Goal: Task Accomplishment & Management: Manage account settings

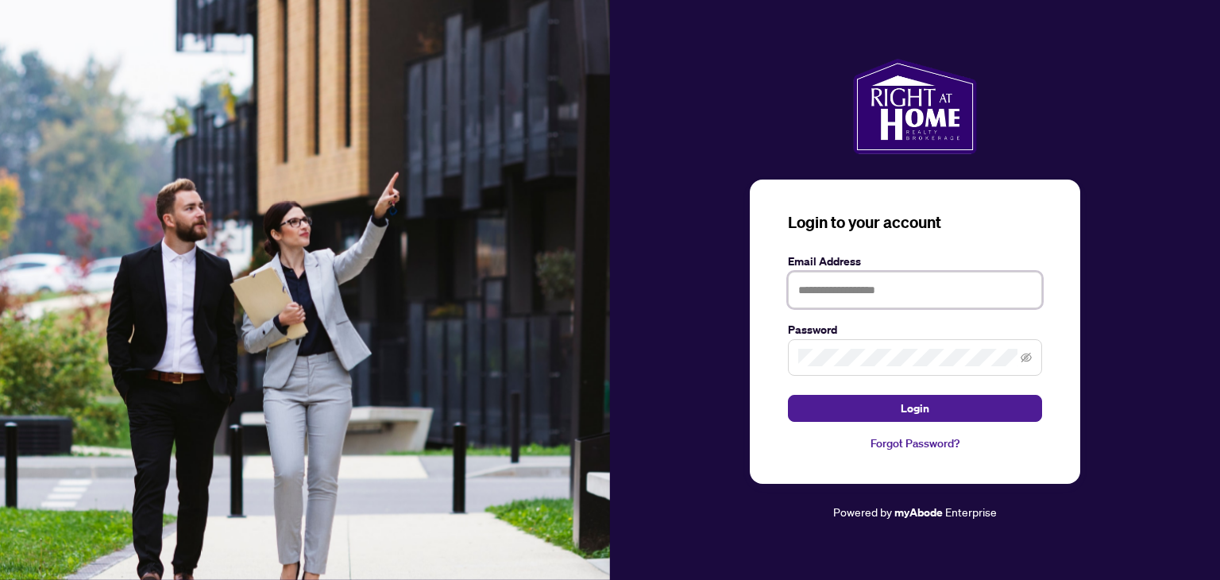
click at [836, 301] on input "text" at bounding box center [915, 290] width 254 height 37
type input "**********"
click at [1027, 358] on icon "eye-invisible" at bounding box center [1026, 357] width 11 height 11
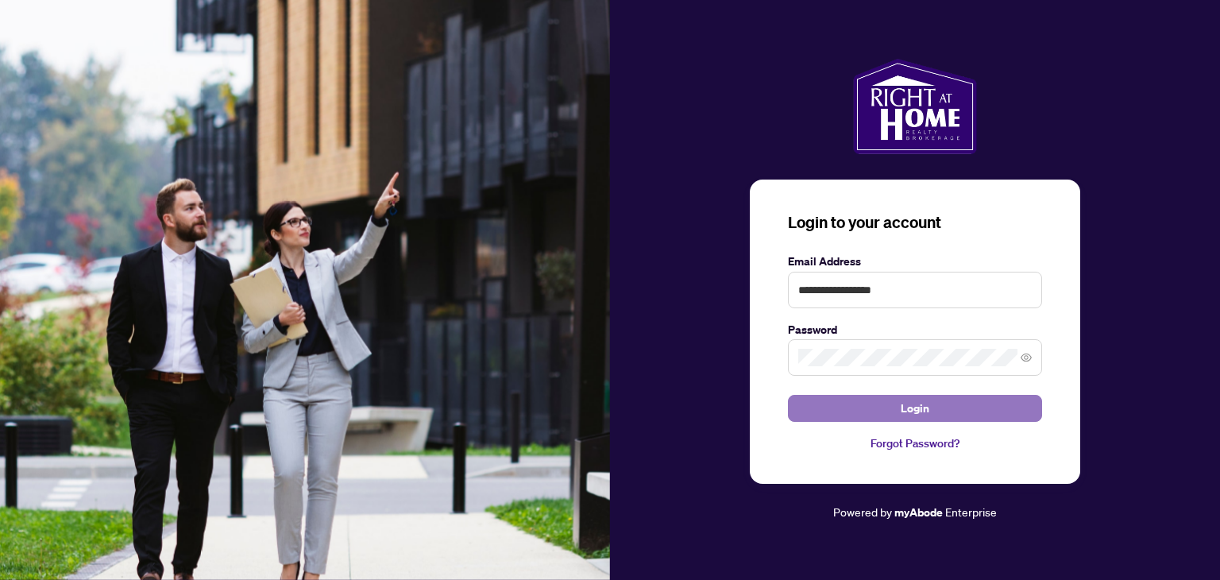
click at [959, 411] on button "Login" at bounding box center [915, 408] width 254 height 27
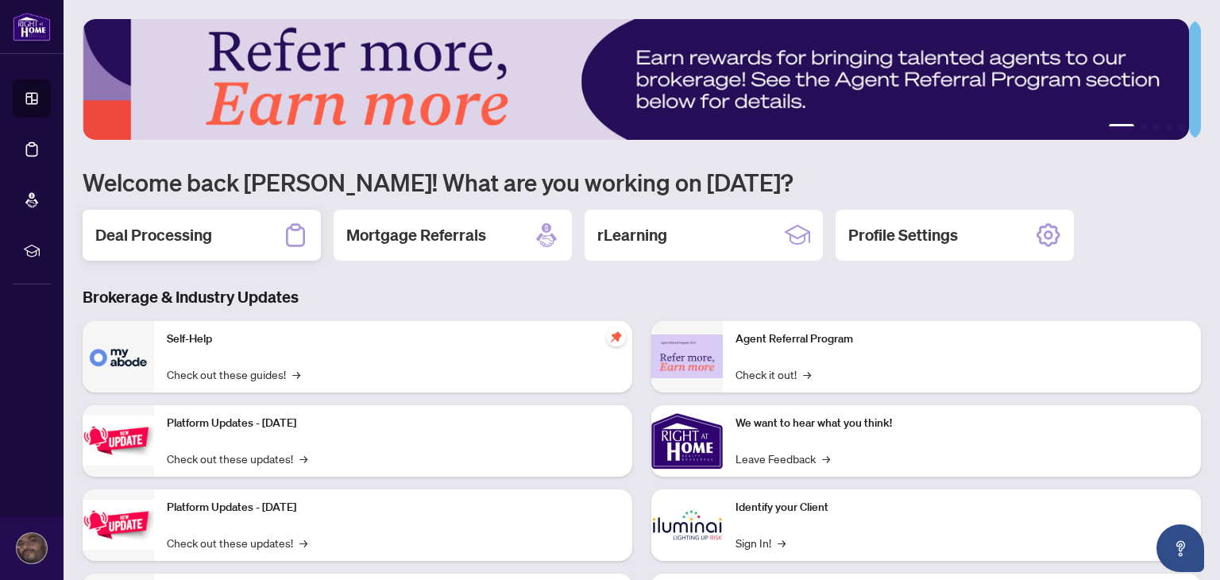
click at [164, 235] on h2 "Deal Processing" at bounding box center [153, 235] width 117 height 22
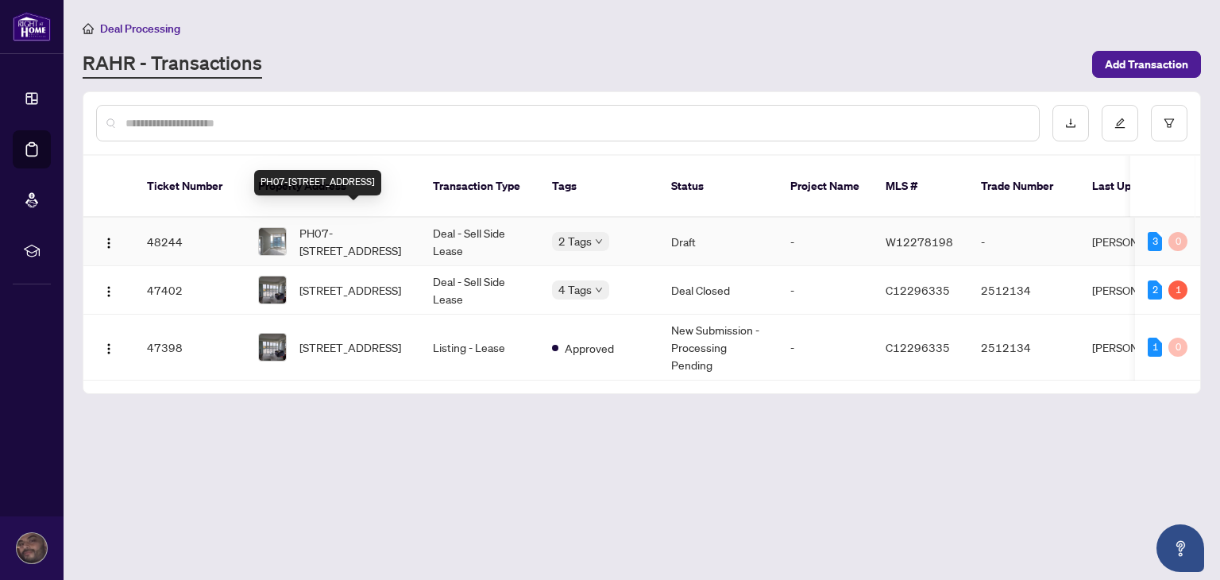
click at [363, 227] on span "PH07-[STREET_ADDRESS]" at bounding box center [354, 241] width 108 height 35
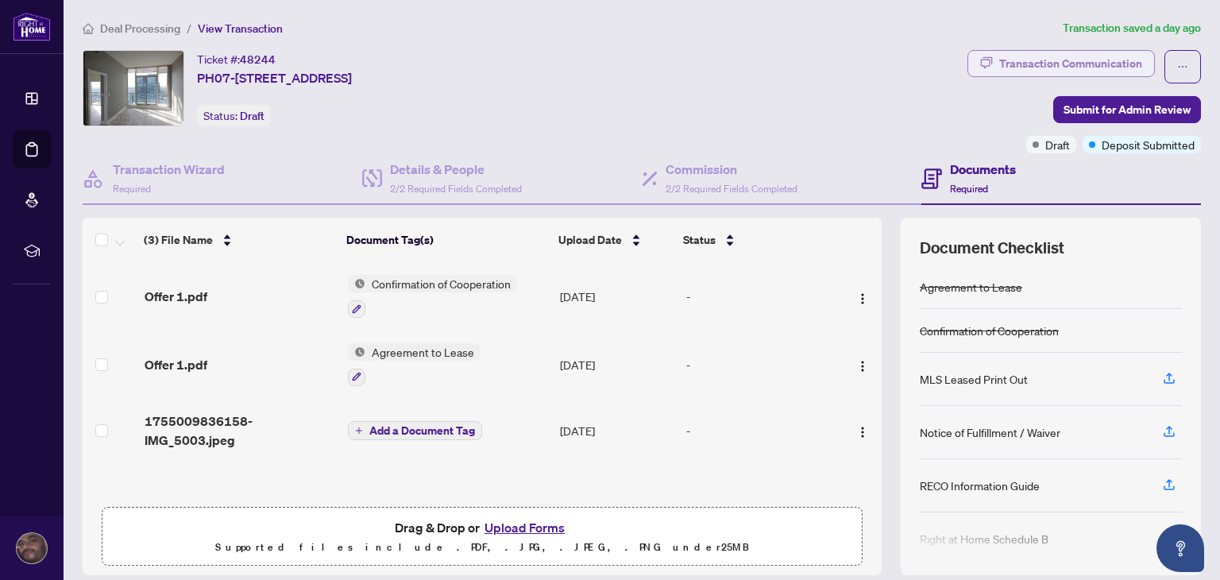
click at [1037, 59] on div "Transaction Communication" at bounding box center [1070, 63] width 143 height 25
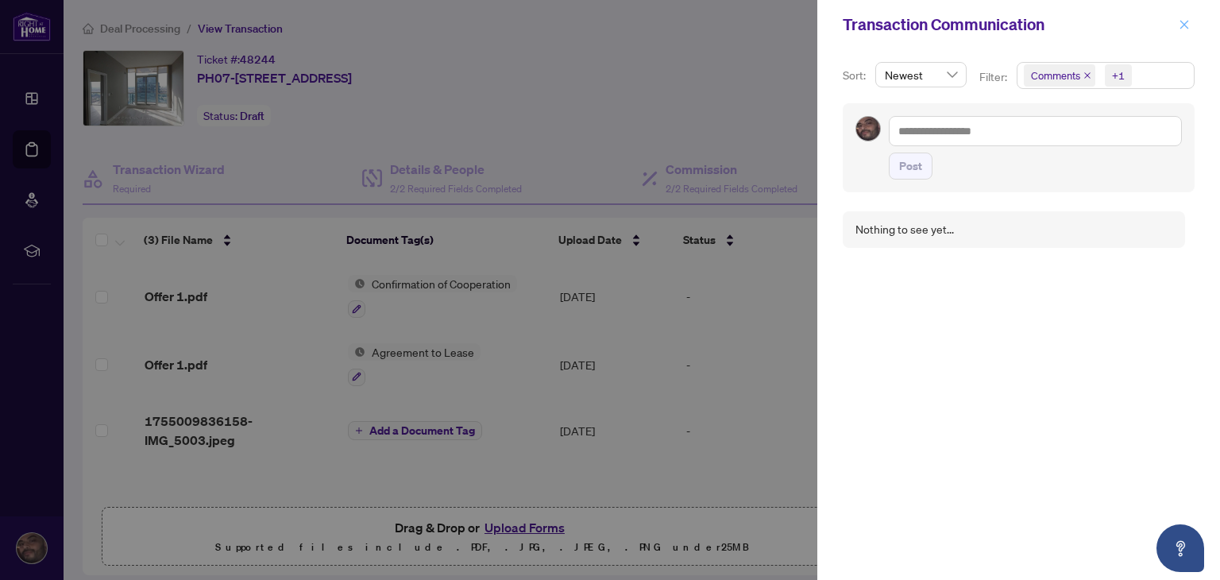
click at [1182, 21] on icon "close" at bounding box center [1184, 24] width 11 height 11
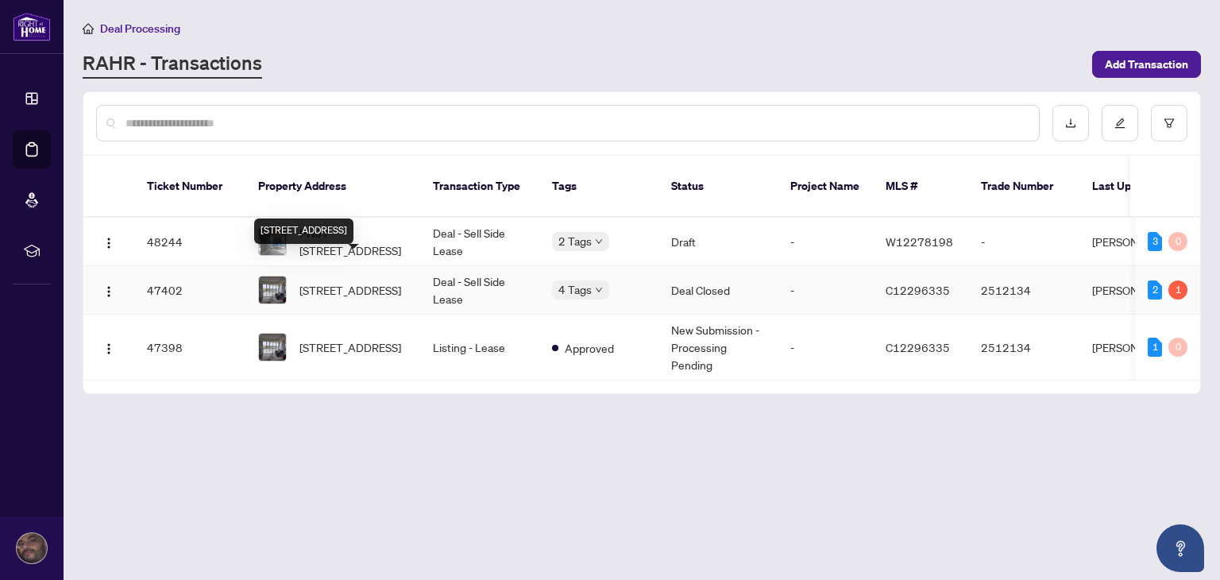
click at [325, 281] on span "[STREET_ADDRESS]" at bounding box center [351, 289] width 102 height 17
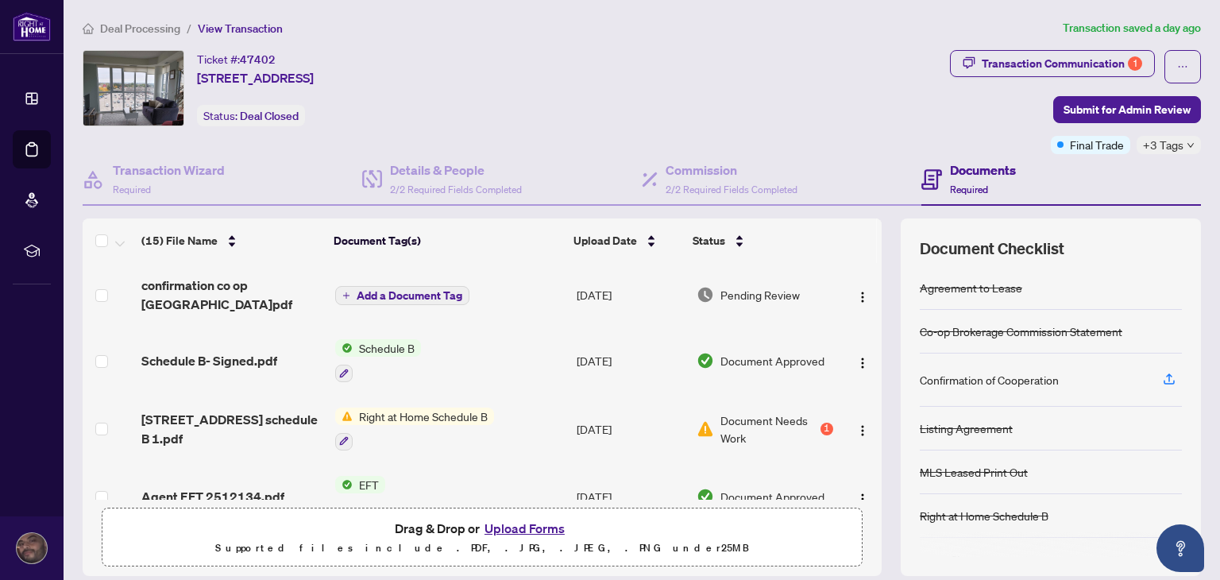
drag, startPoint x: 864, startPoint y: 293, endPoint x: 866, endPoint y: 337, distance: 43.7
drag, startPoint x: 866, startPoint y: 337, endPoint x: 516, endPoint y: 468, distance: 374.1
click at [516, 468] on td "EFT" at bounding box center [450, 497] width 242 height 68
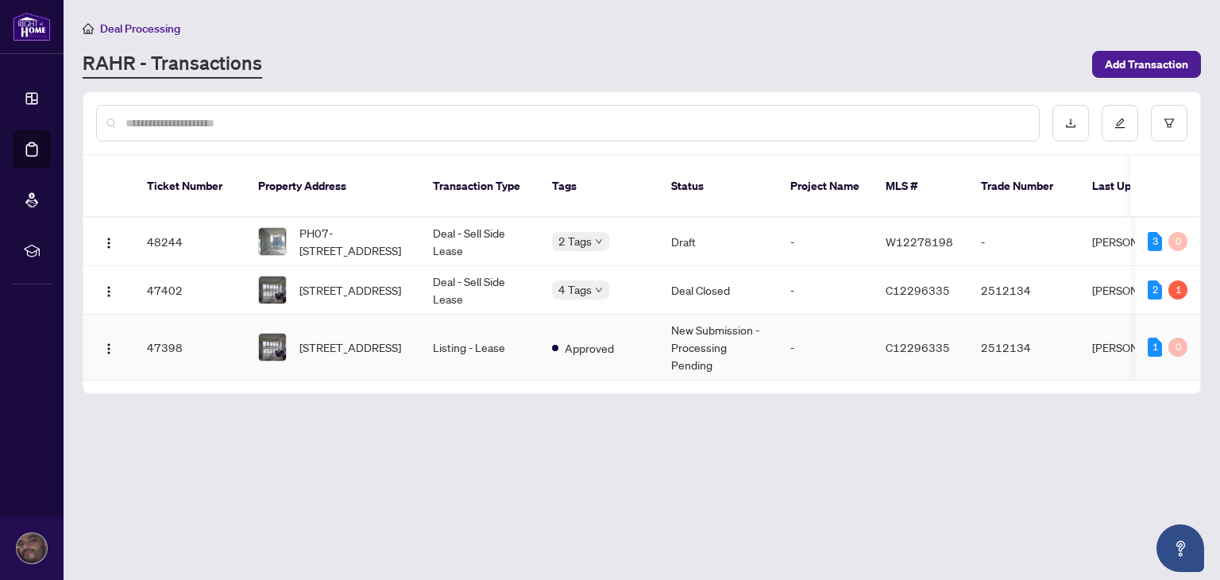
click at [447, 333] on td "Listing - Lease" at bounding box center [479, 348] width 119 height 66
